Goal: Information Seeking & Learning: Learn about a topic

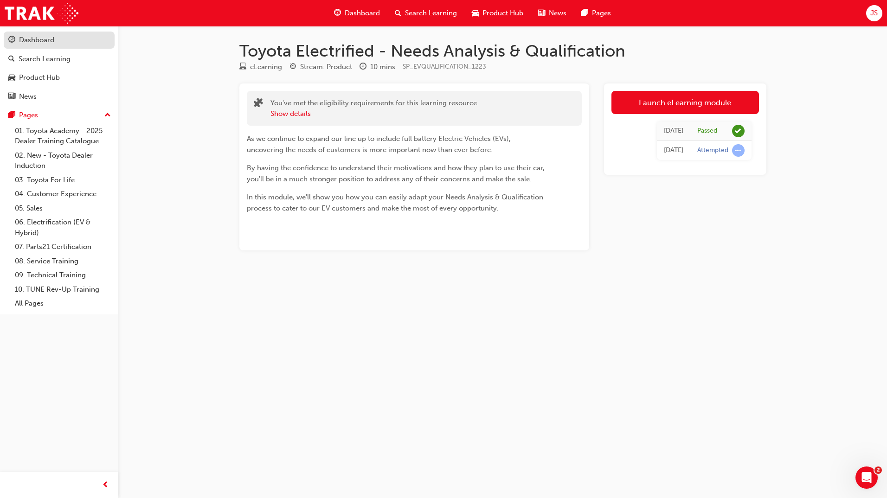
click at [82, 45] on div "Dashboard" at bounding box center [59, 40] width 102 height 12
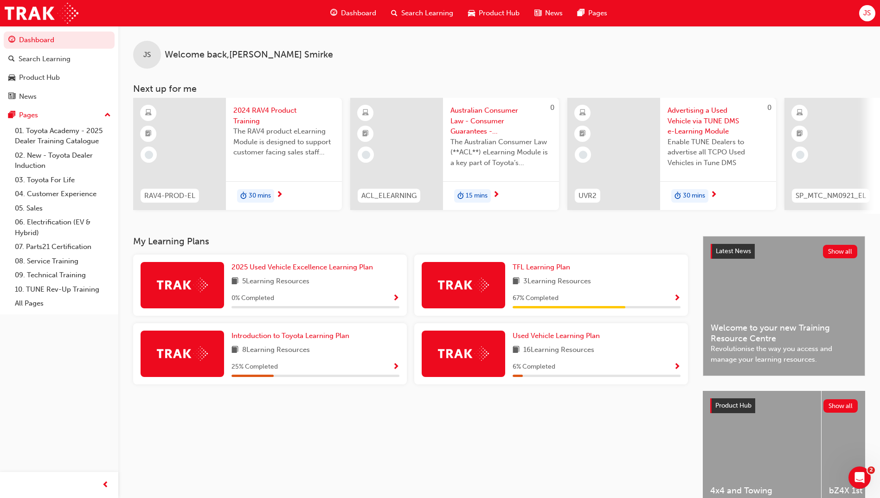
click at [495, 257] on div "My Learning Plans 2025 Used Vehicle Excellence Learning Plan 5 Learning Resourc…" at bounding box center [417, 313] width 569 height 155
click at [561, 269] on span "TFL Learning Plan" at bounding box center [541, 267] width 58 height 8
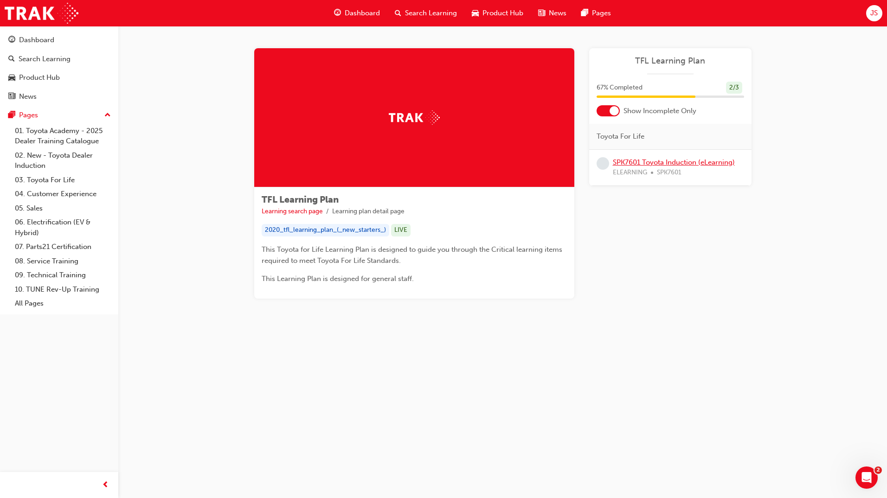
click at [627, 166] on link "SPK7601 Toyota Induction (eLearning)" at bounding box center [674, 162] width 122 height 8
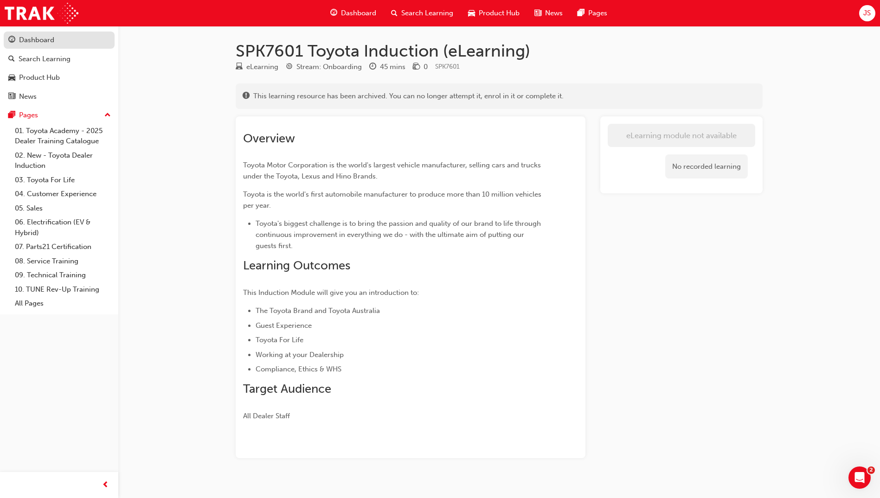
click at [57, 43] on div "Dashboard" at bounding box center [59, 40] width 102 height 12
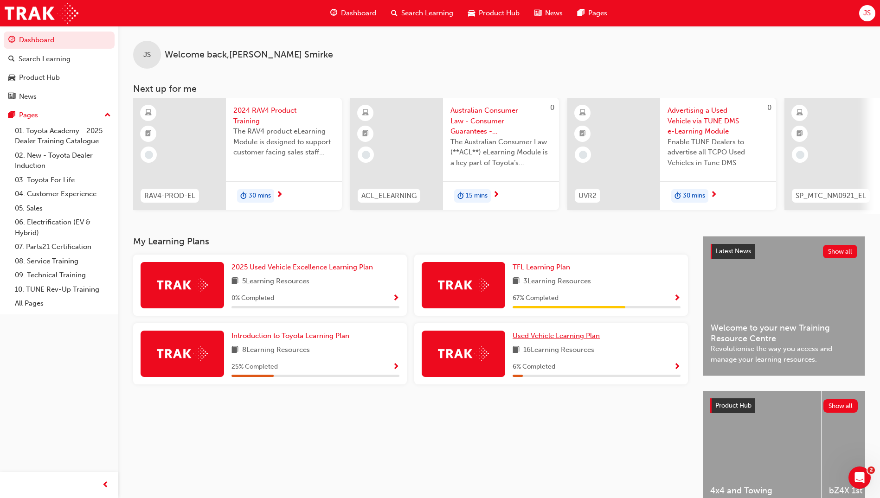
click at [538, 340] on span "Used Vehicle Learning Plan" at bounding box center [555, 336] width 87 height 8
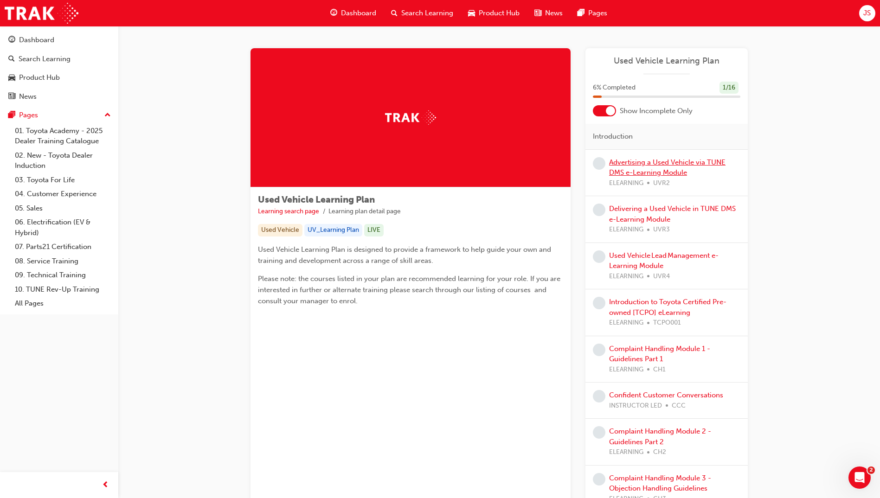
click at [665, 169] on link "Advertising a Used Vehicle via TUNE DMS e-Learning Module" at bounding box center [667, 167] width 116 height 19
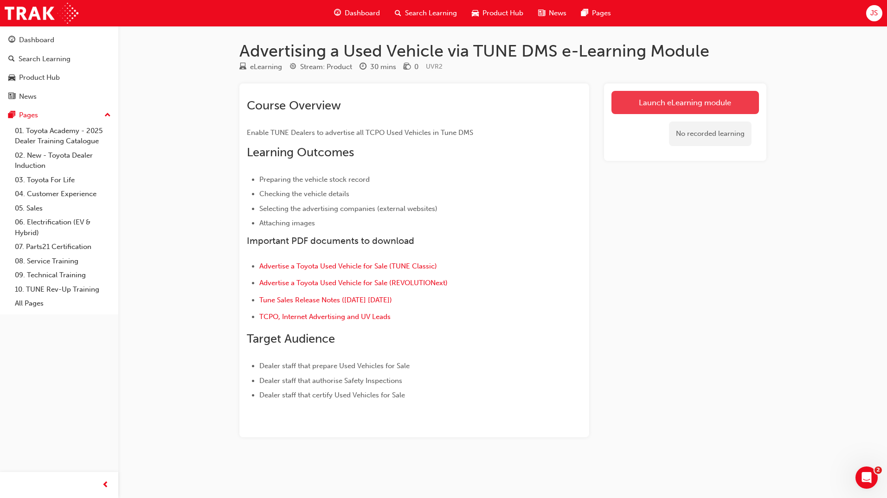
click at [633, 107] on link "Launch eLearning module" at bounding box center [684, 102] width 147 height 23
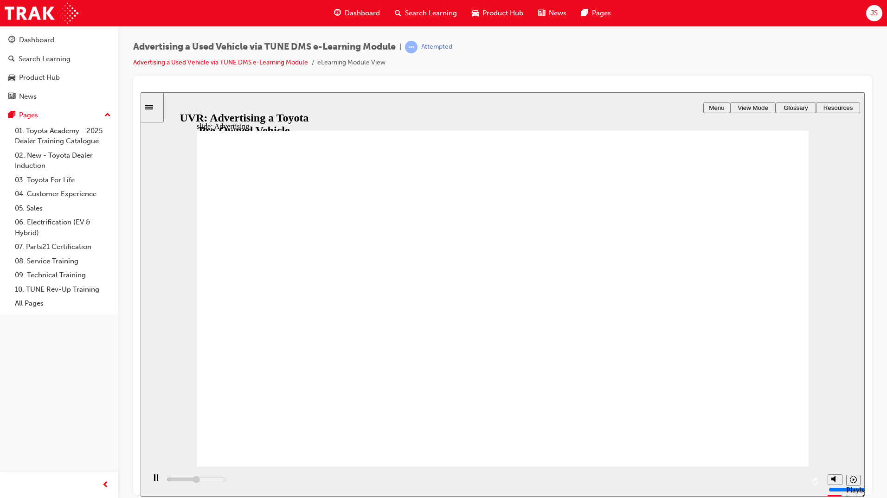
type input "4200"
